Goal: Find specific page/section: Find specific page/section

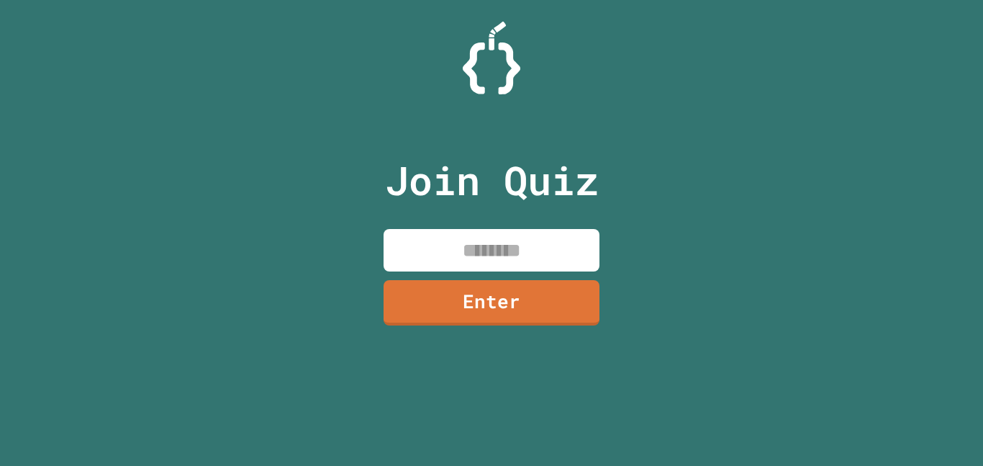
click at [530, 226] on div "Join Quiz Enter" at bounding box center [492, 233] width 242 height 394
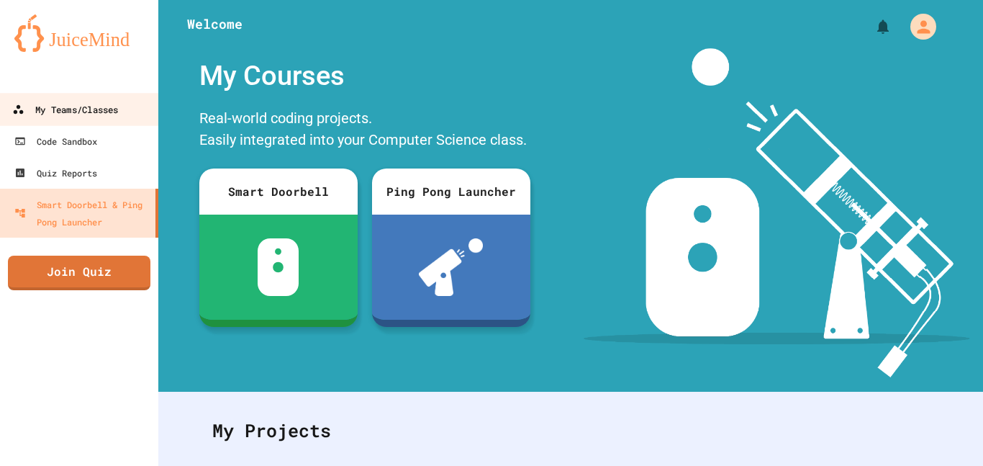
click at [68, 110] on div "My Teams/Classes" at bounding box center [65, 110] width 106 height 18
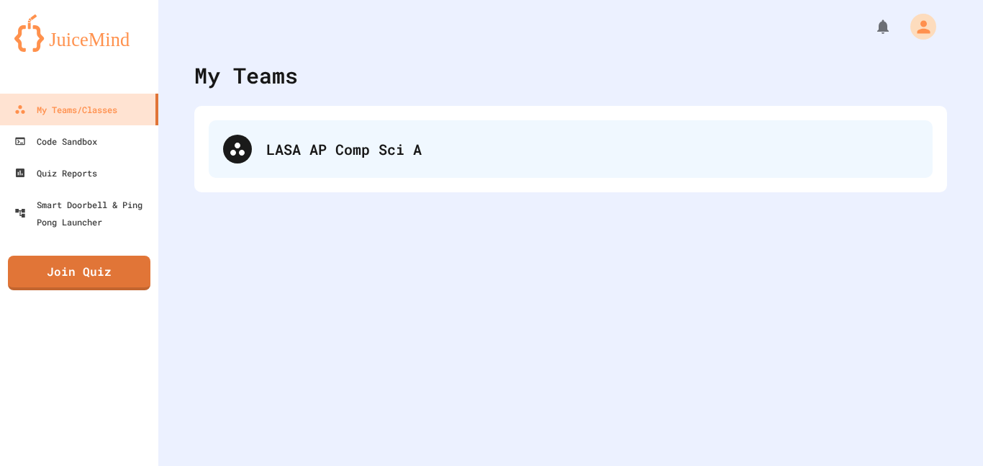
click at [291, 168] on div "LASA AP Comp Sci A" at bounding box center [571, 149] width 724 height 58
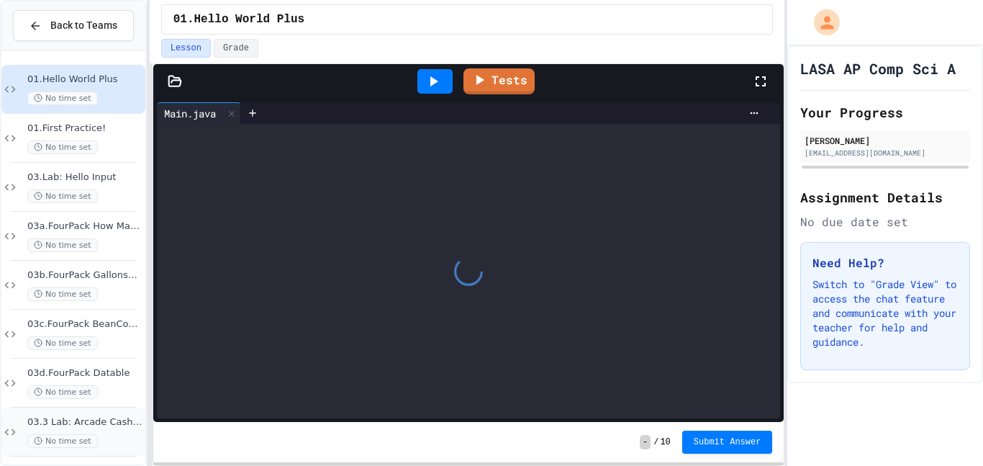
click at [104, 429] on div "03.3 Lab: Arcade Cashier No time set" at bounding box center [84, 432] width 115 height 32
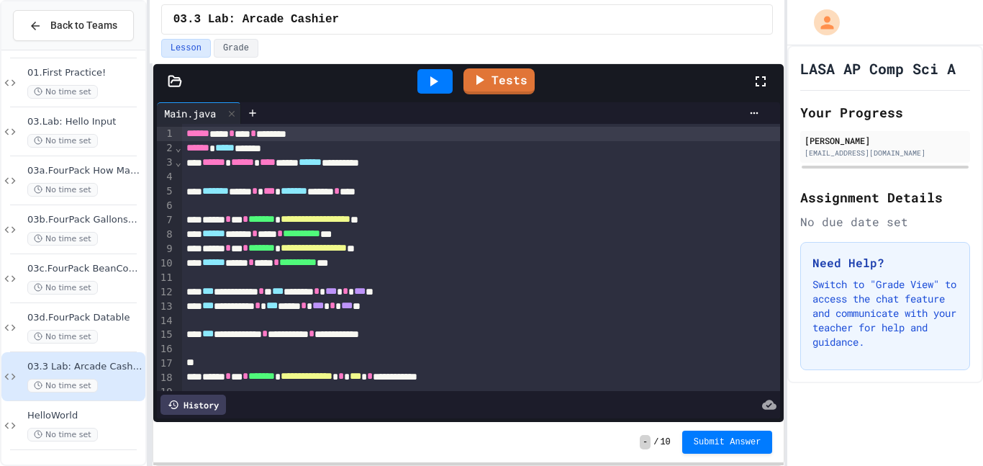
scroll to position [155, 0]
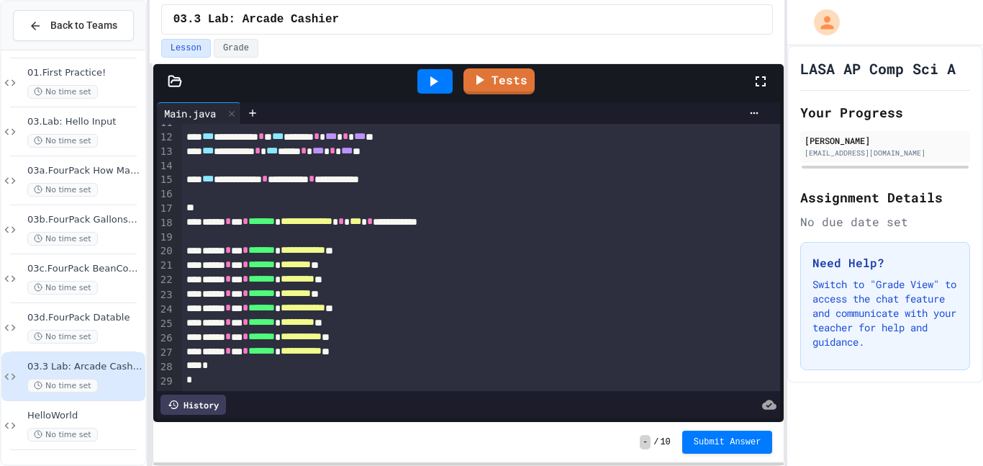
click at [461, 176] on div "**********" at bounding box center [481, 179] width 599 height 14
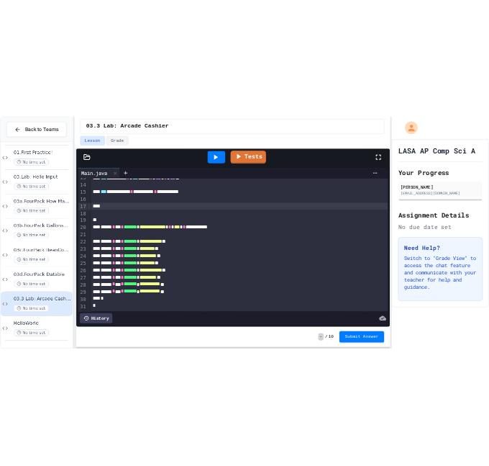
scroll to position [0, 0]
